Goal: Book appointment/travel/reservation

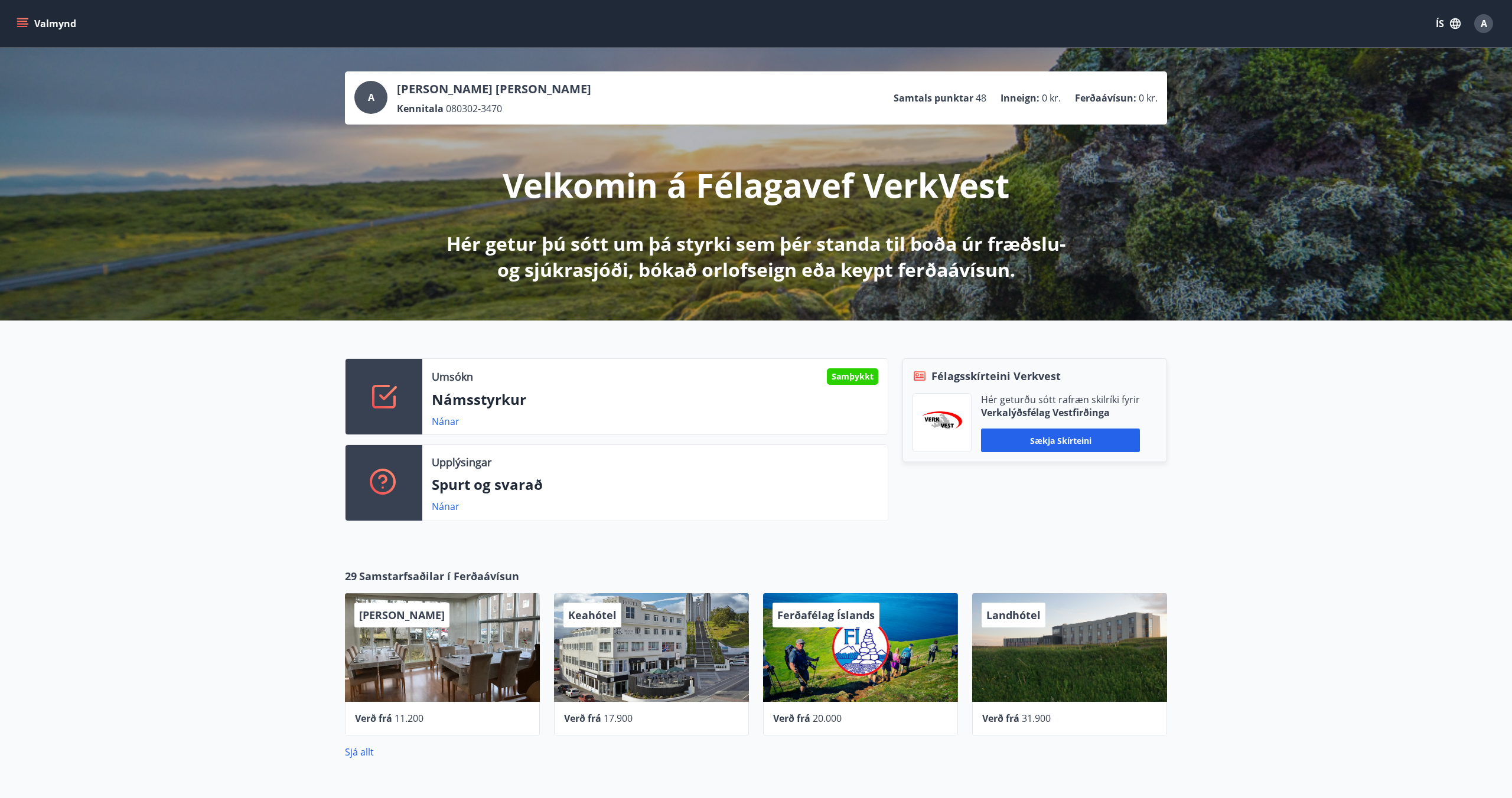
click at [21, 25] on icon "menu" at bounding box center [23, 23] width 12 height 12
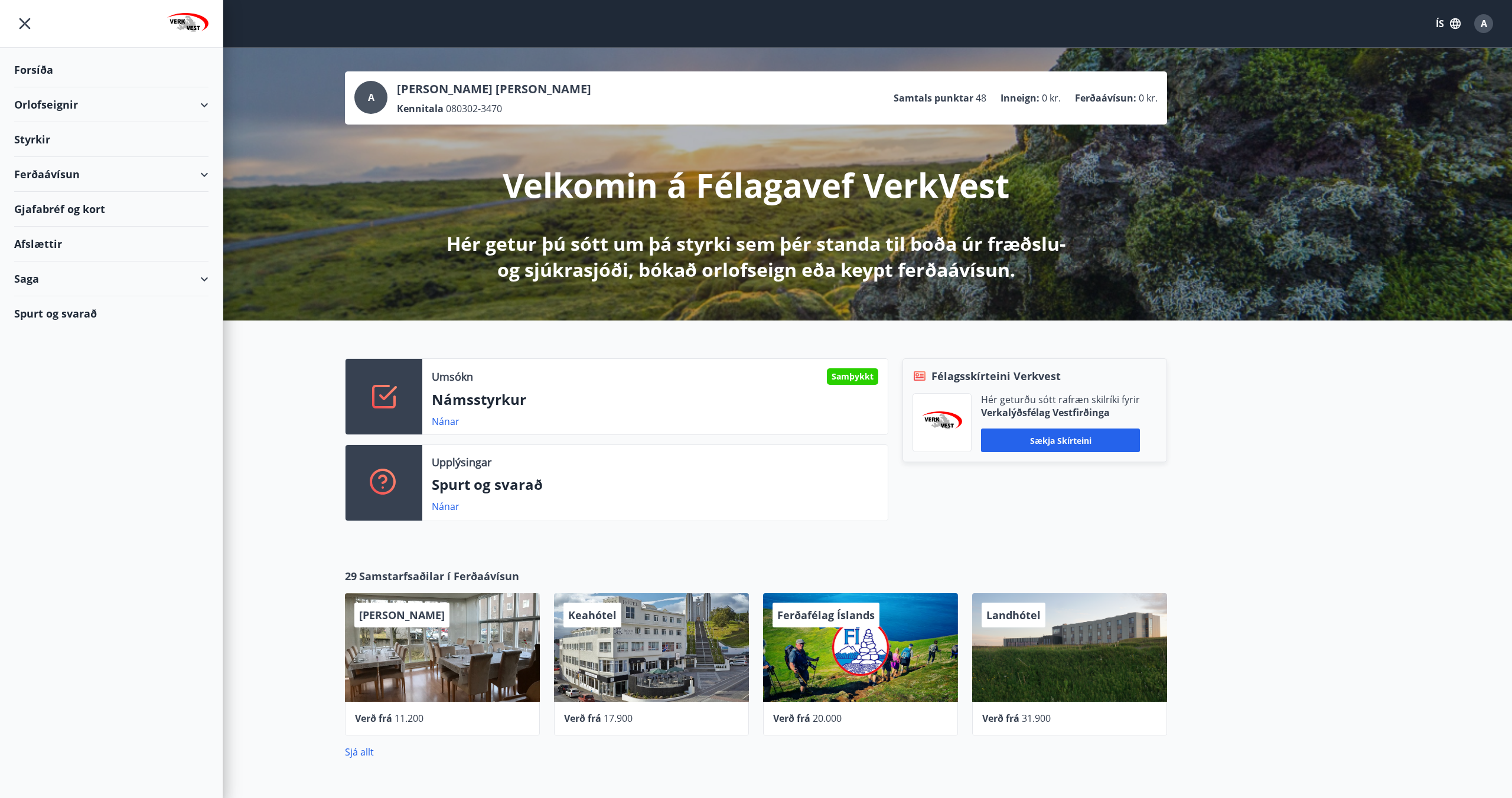
click at [71, 99] on div "Orlofseignir" at bounding box center [111, 105] width 194 height 35
click at [57, 158] on div "Bókunardagatal" at bounding box center [111, 159] width 175 height 25
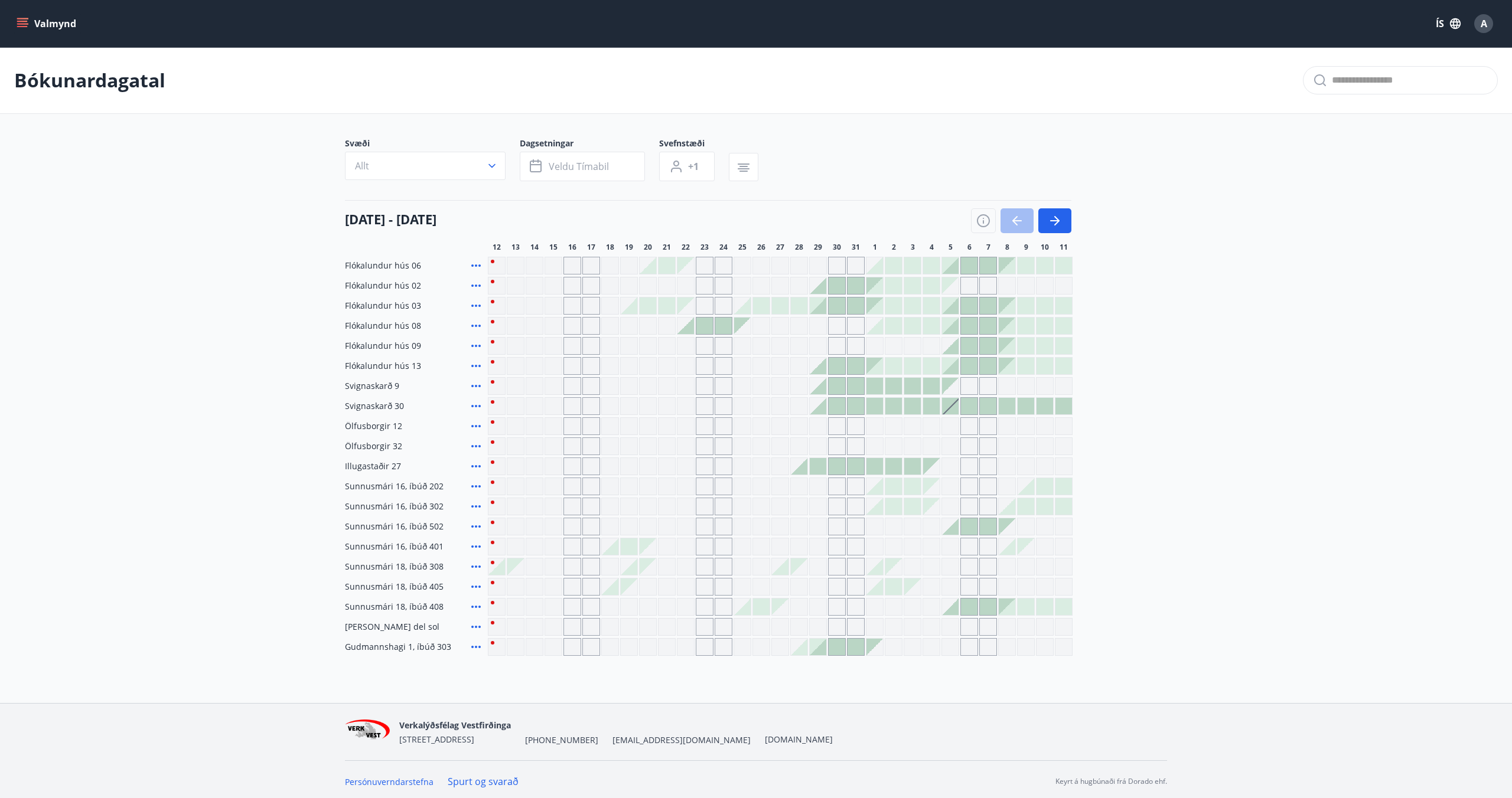
click at [817, 410] on div at bounding box center [818, 406] width 17 height 17
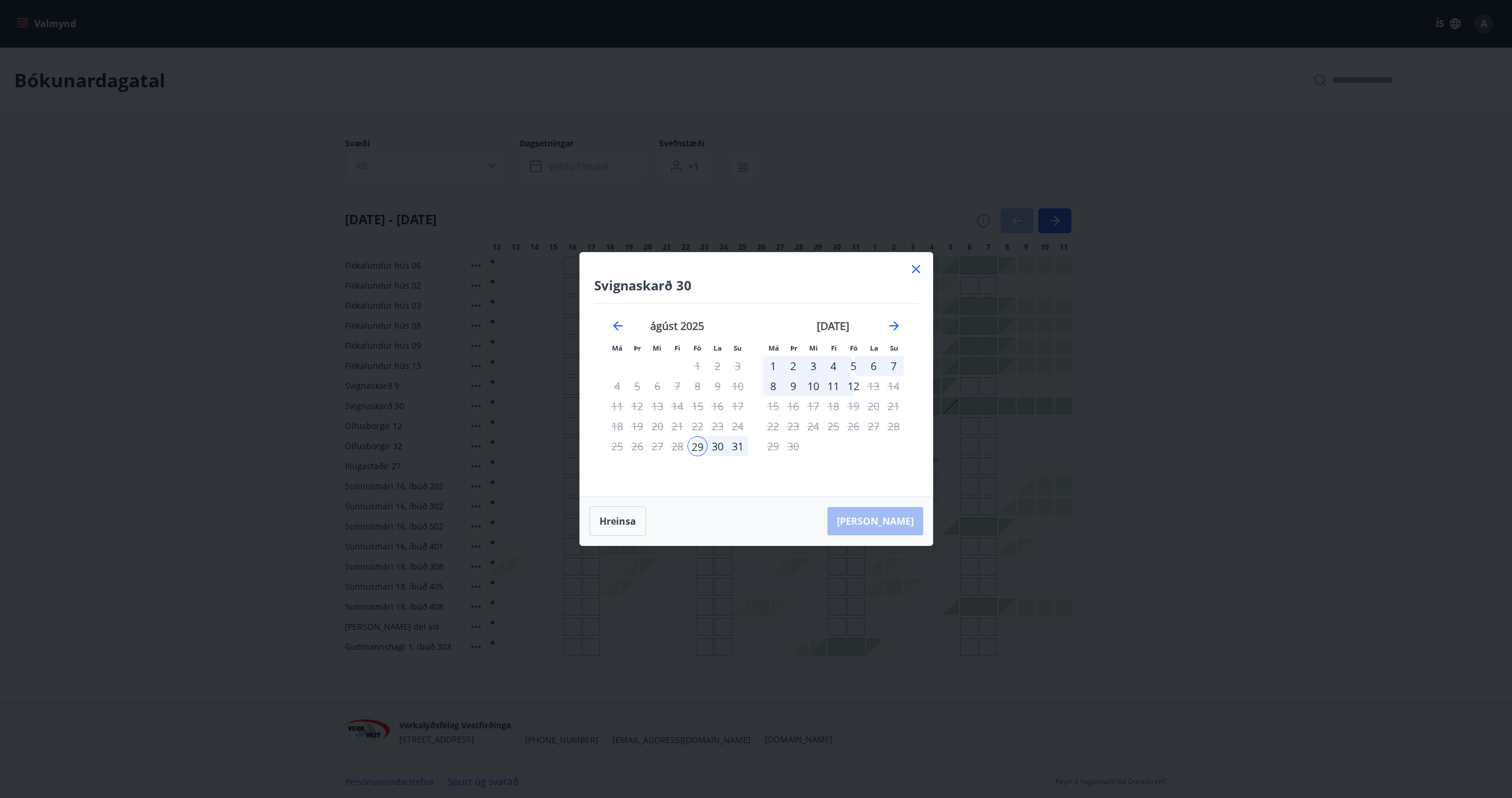
click at [774, 364] on div "1" at bounding box center [773, 366] width 20 height 20
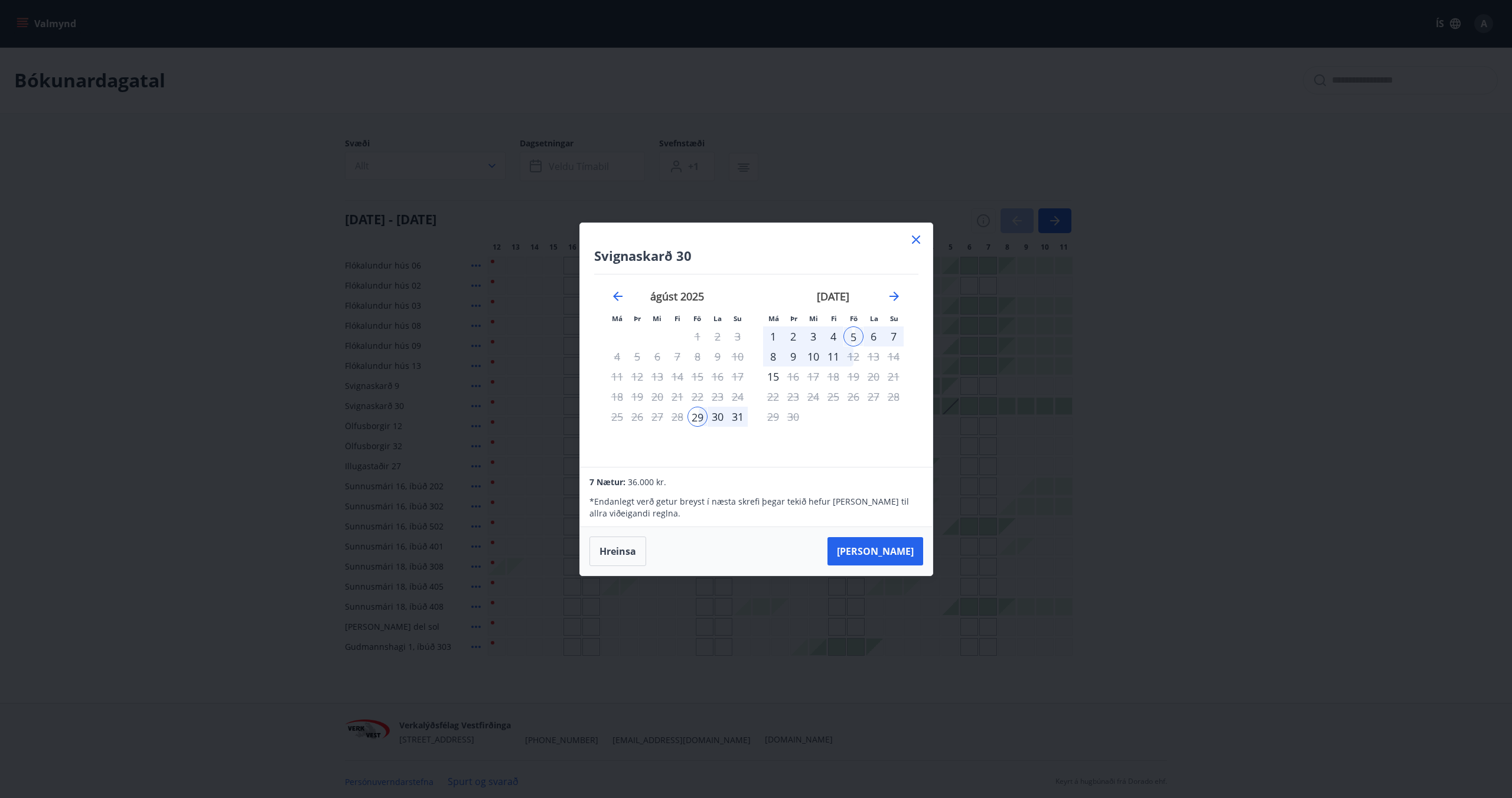
click at [918, 239] on icon at bounding box center [916, 239] width 14 height 14
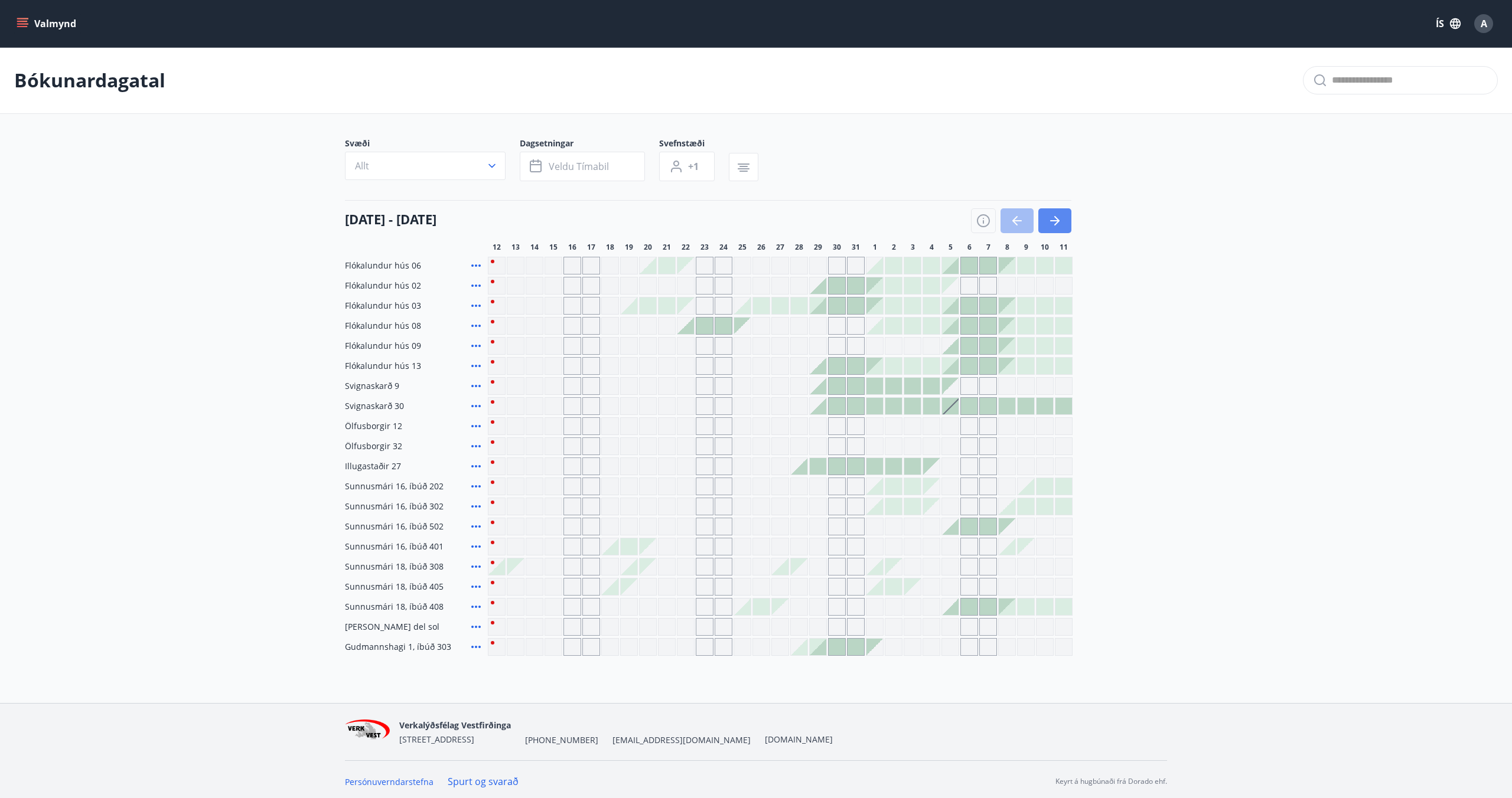
click at [1064, 217] on button "button" at bounding box center [1055, 221] width 33 height 25
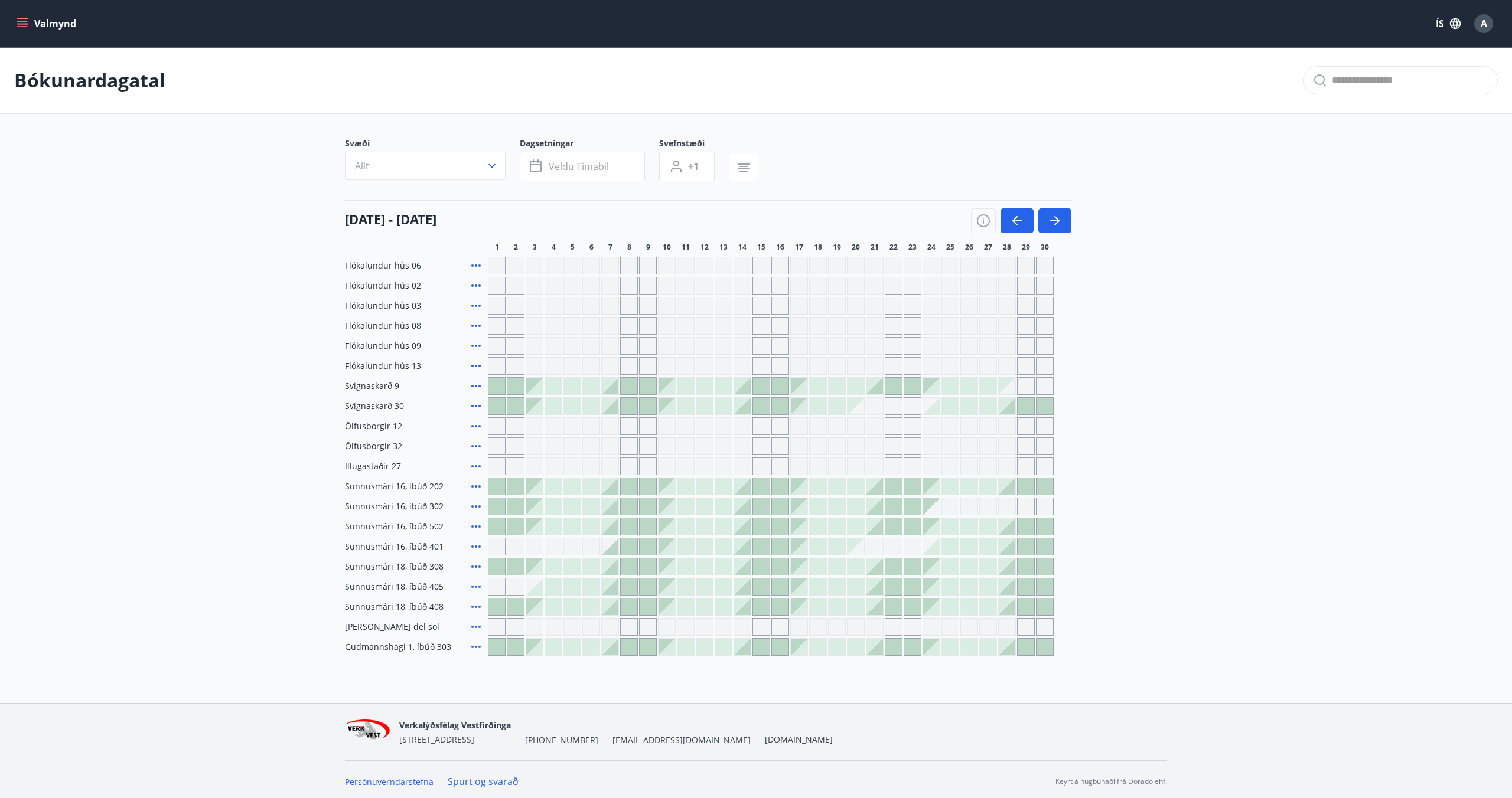
click at [741, 389] on div at bounding box center [743, 386] width 17 height 17
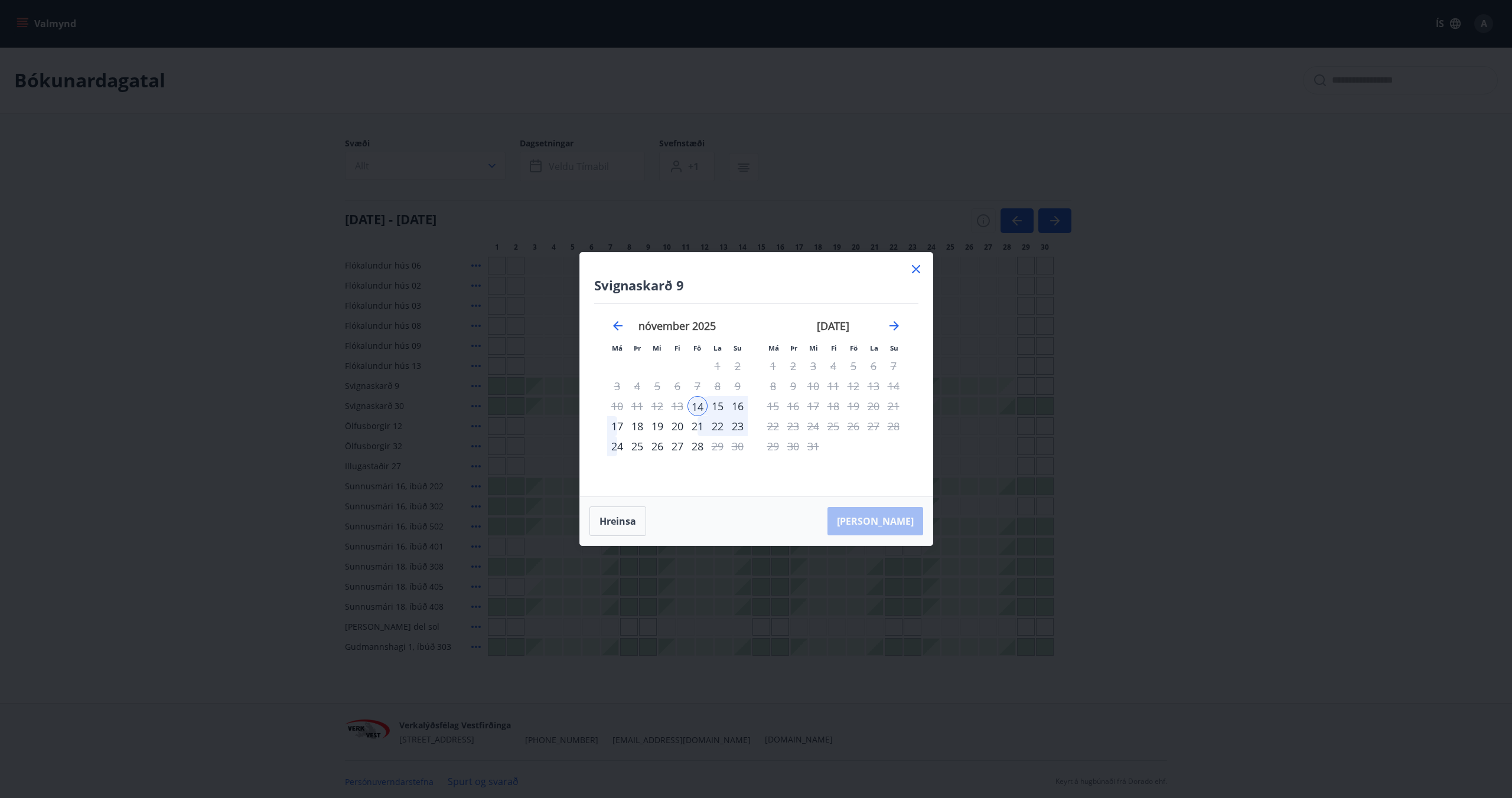
click at [613, 427] on div "17" at bounding box center [617, 426] width 20 height 20
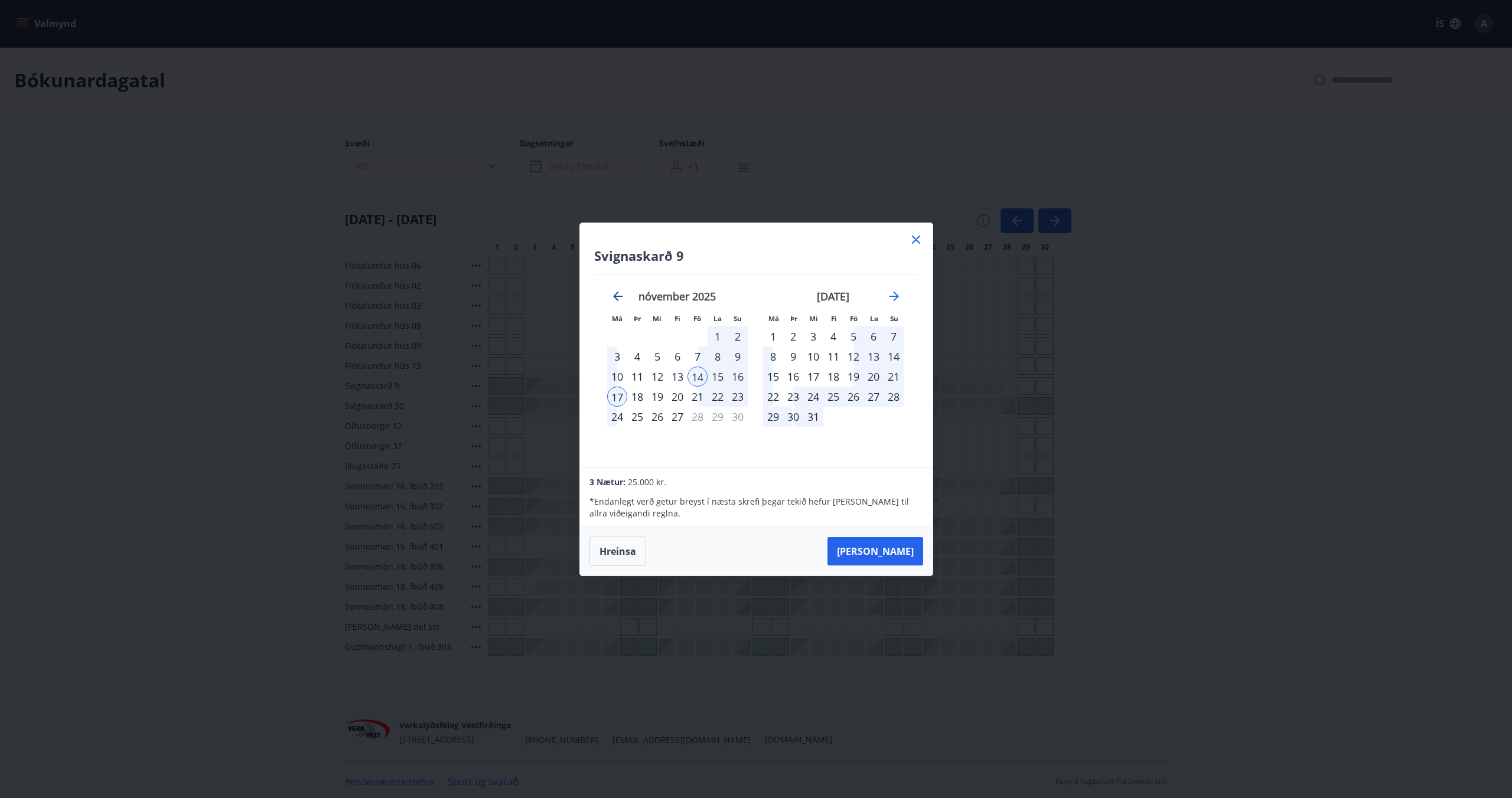
click at [620, 294] on icon "Move backward to switch to the previous month." at bounding box center [618, 296] width 14 height 14
click at [697, 380] on div "17" at bounding box center [697, 376] width 20 height 20
click at [695, 377] on div "17" at bounding box center [697, 376] width 20 height 20
click at [736, 378] on div "19" at bounding box center [738, 376] width 20 height 20
click at [872, 380] on div "15" at bounding box center [874, 376] width 20 height 20
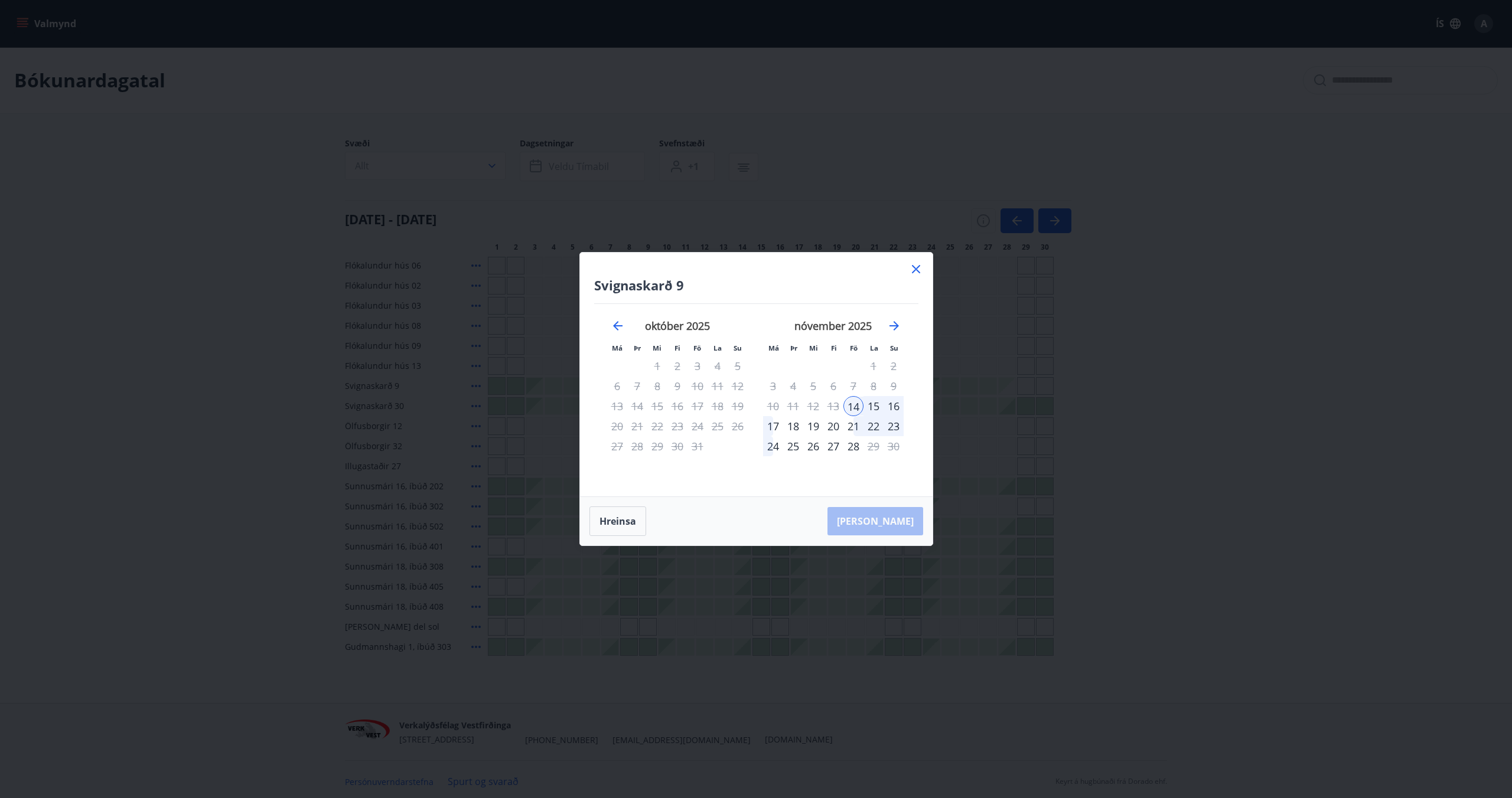
click at [914, 269] on icon at bounding box center [916, 269] width 14 height 14
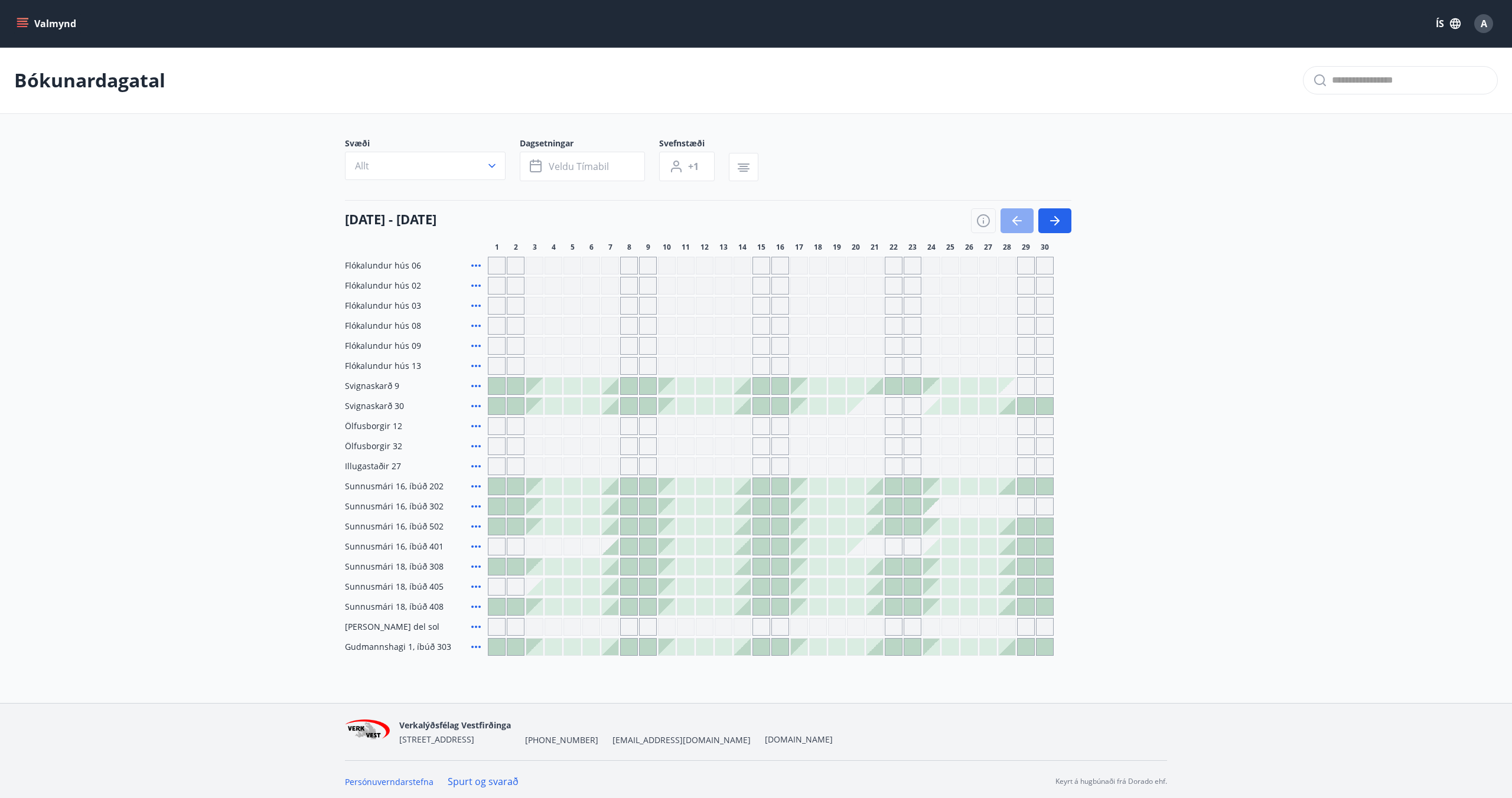
click at [1014, 223] on icon "button" at bounding box center [1017, 221] width 14 height 14
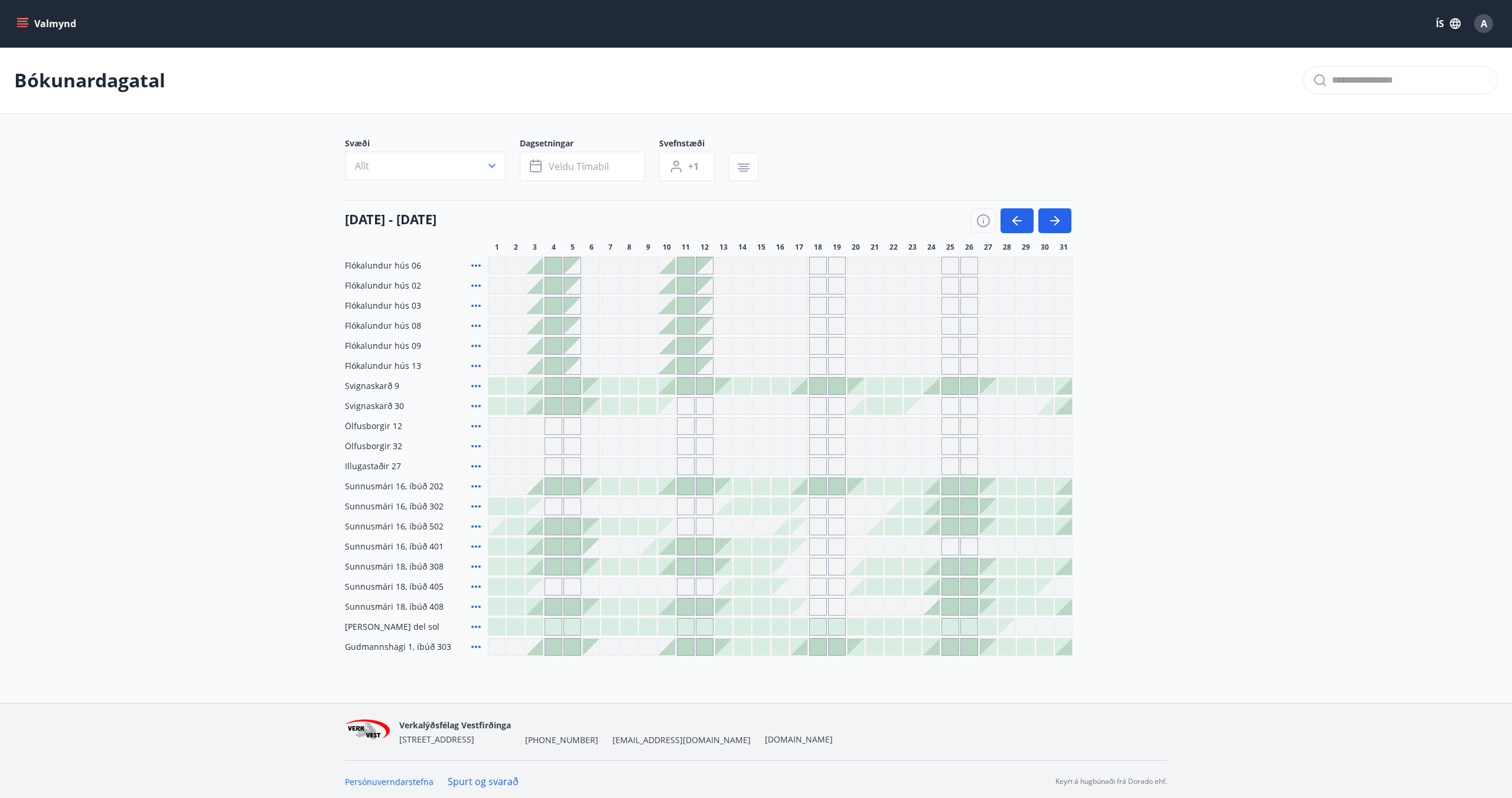
click at [796, 391] on div at bounding box center [799, 386] width 17 height 17
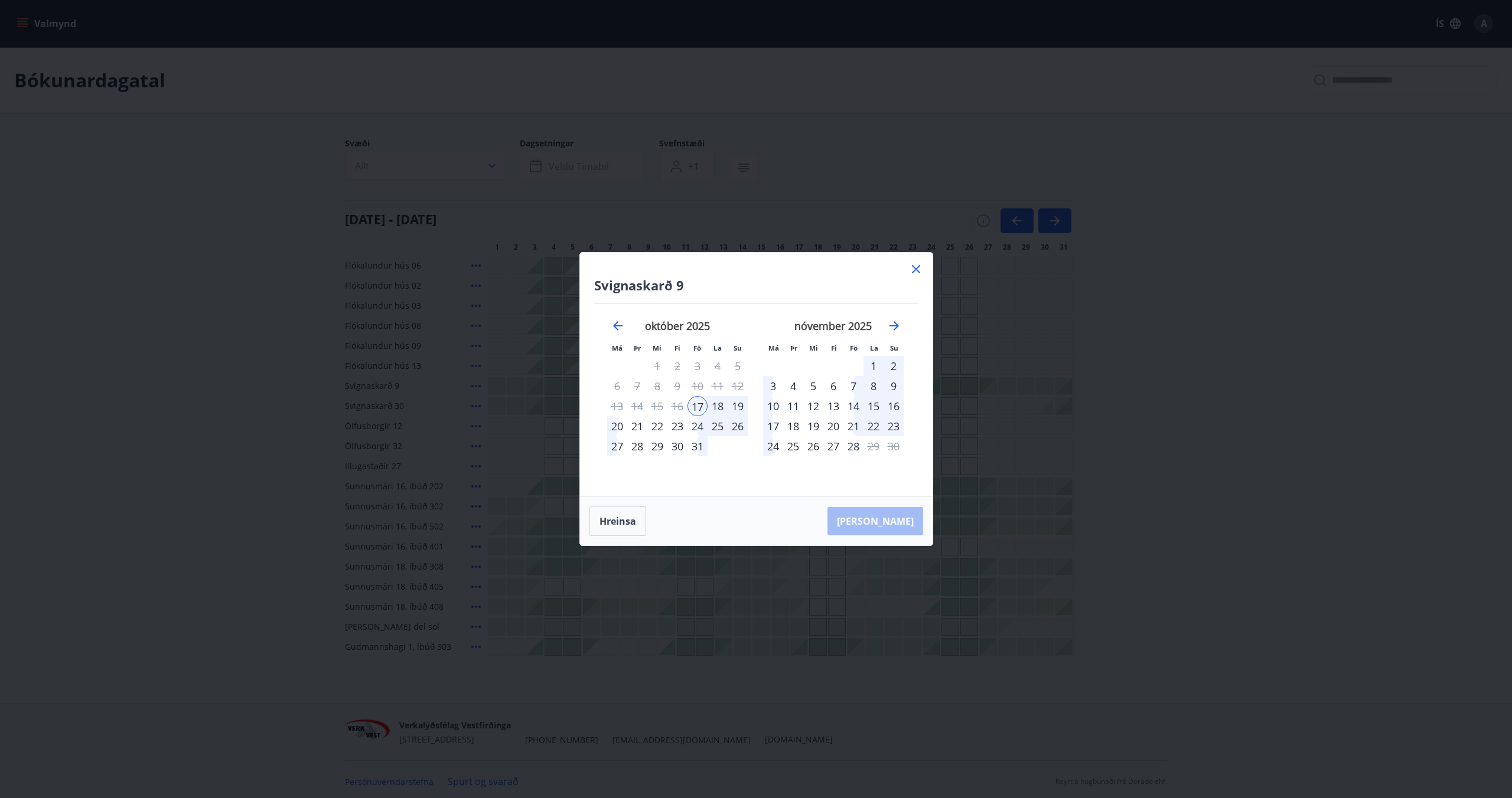
click at [614, 426] on div "20" at bounding box center [617, 426] width 20 height 20
